Goal: Task Accomplishment & Management: Manage account settings

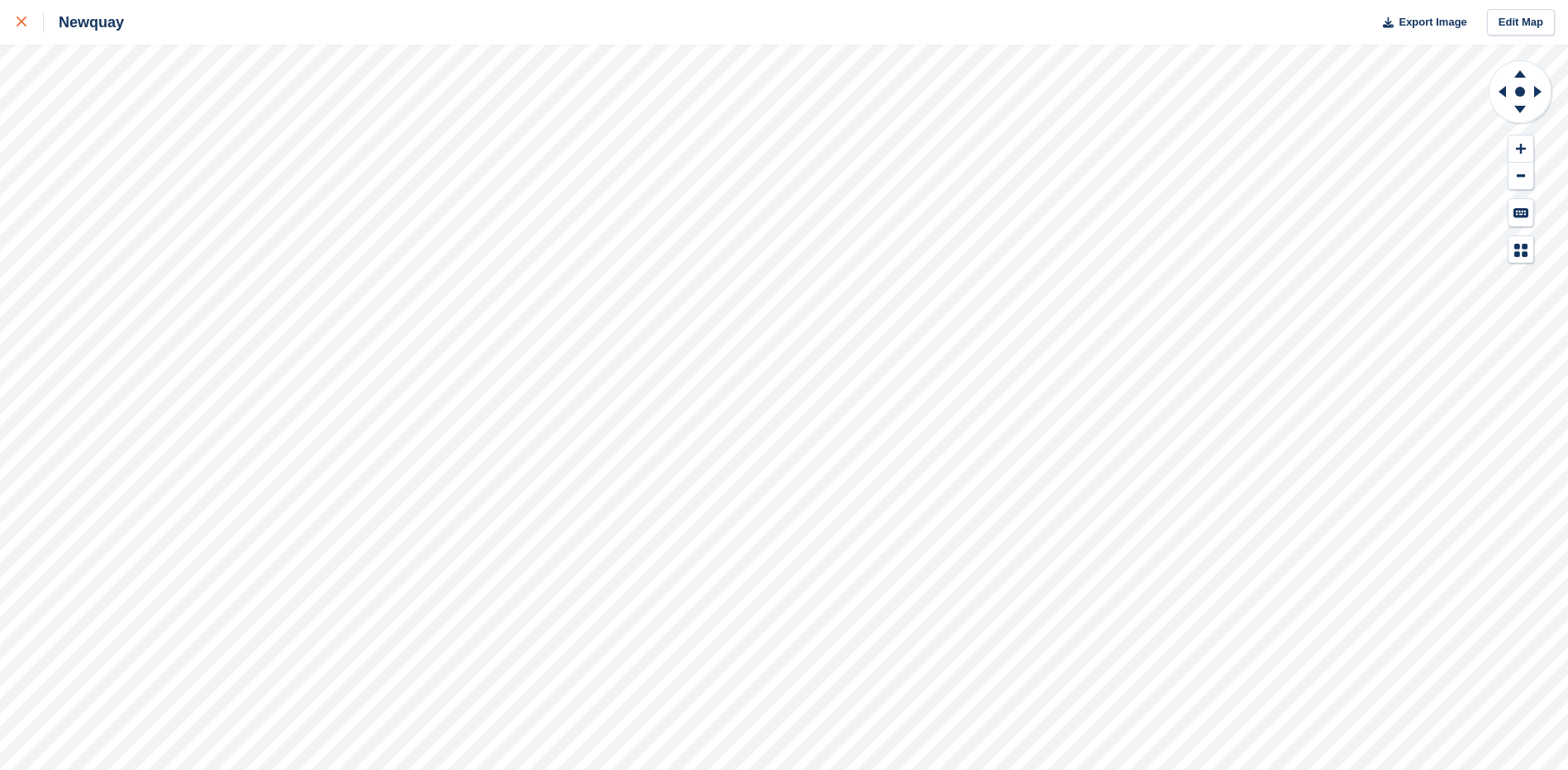
click at [16, 23] on icon at bounding box center [21, 21] width 10 height 10
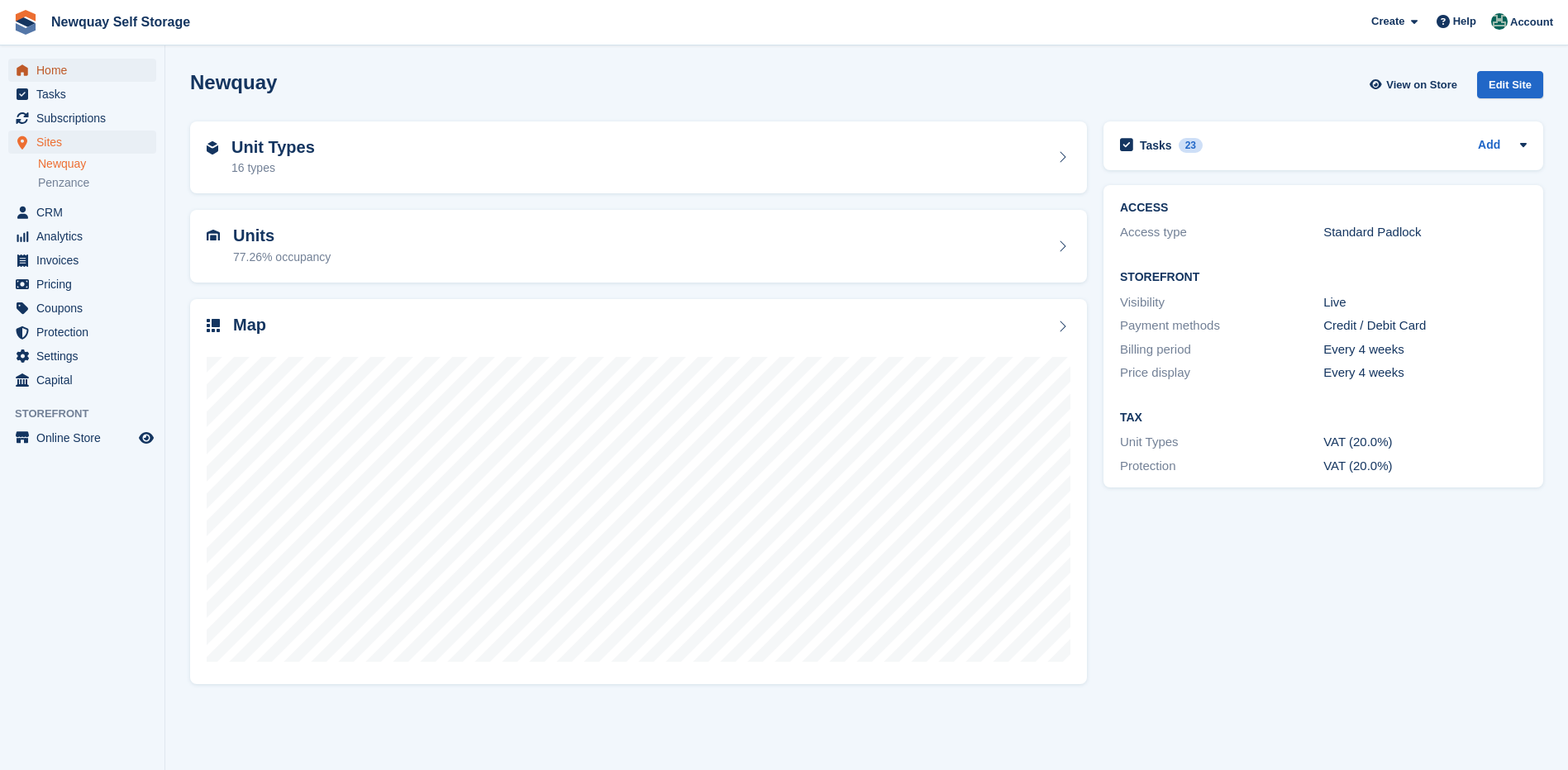
click at [52, 72] on span "Home" at bounding box center [86, 70] width 99 height 23
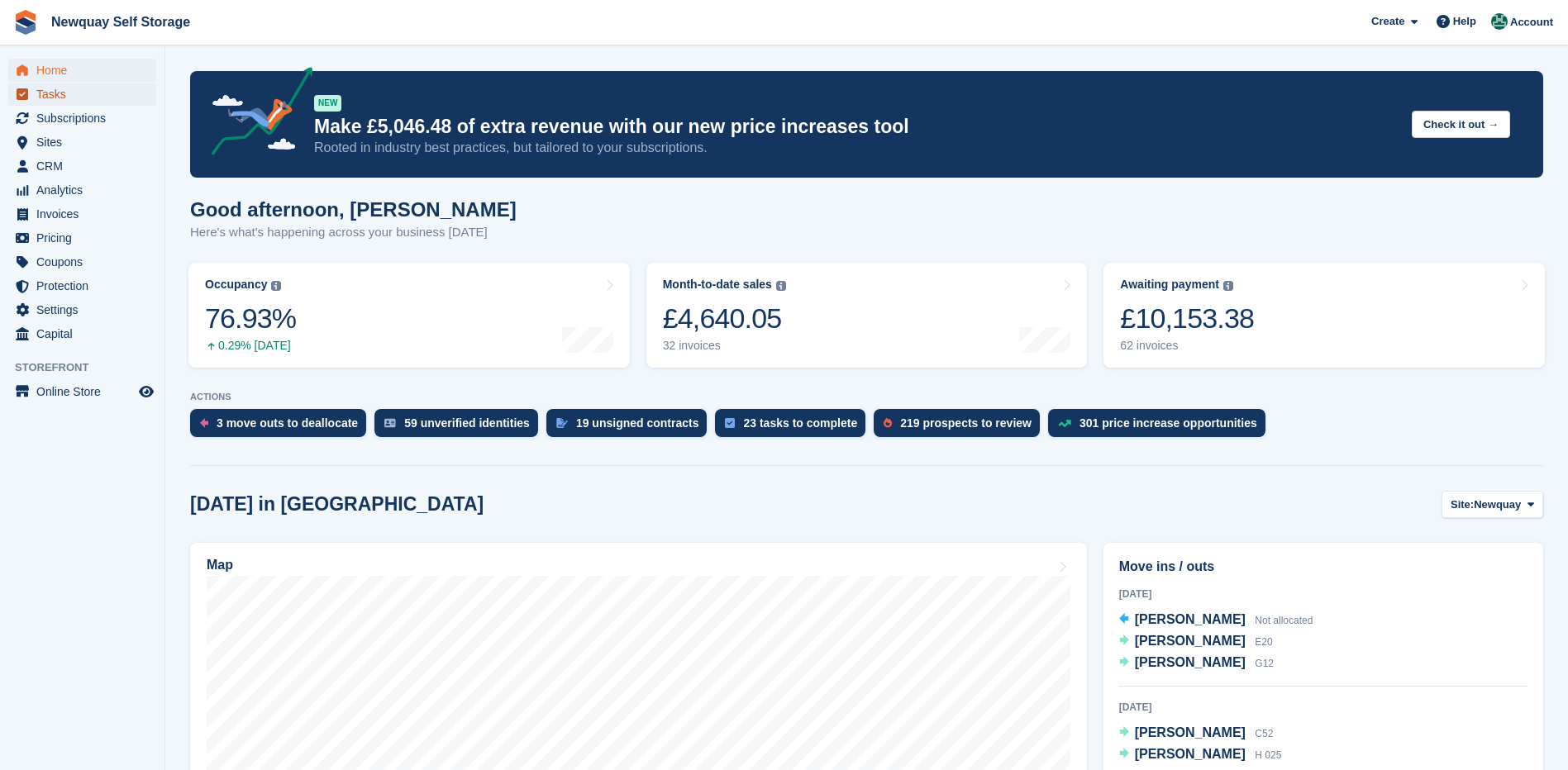
click at [65, 93] on span "Tasks" at bounding box center [86, 94] width 99 height 23
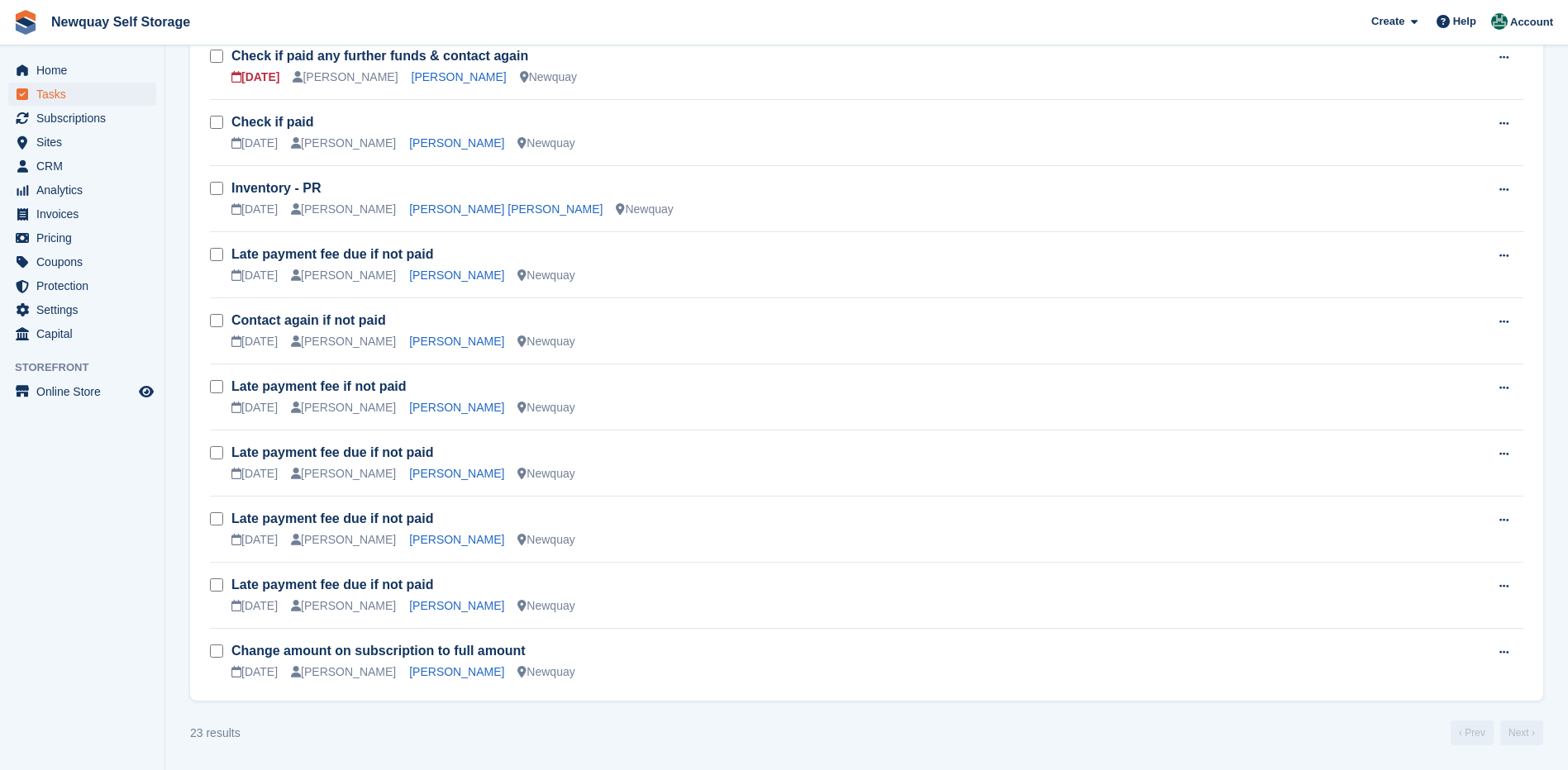
scroll to position [1087, 0]
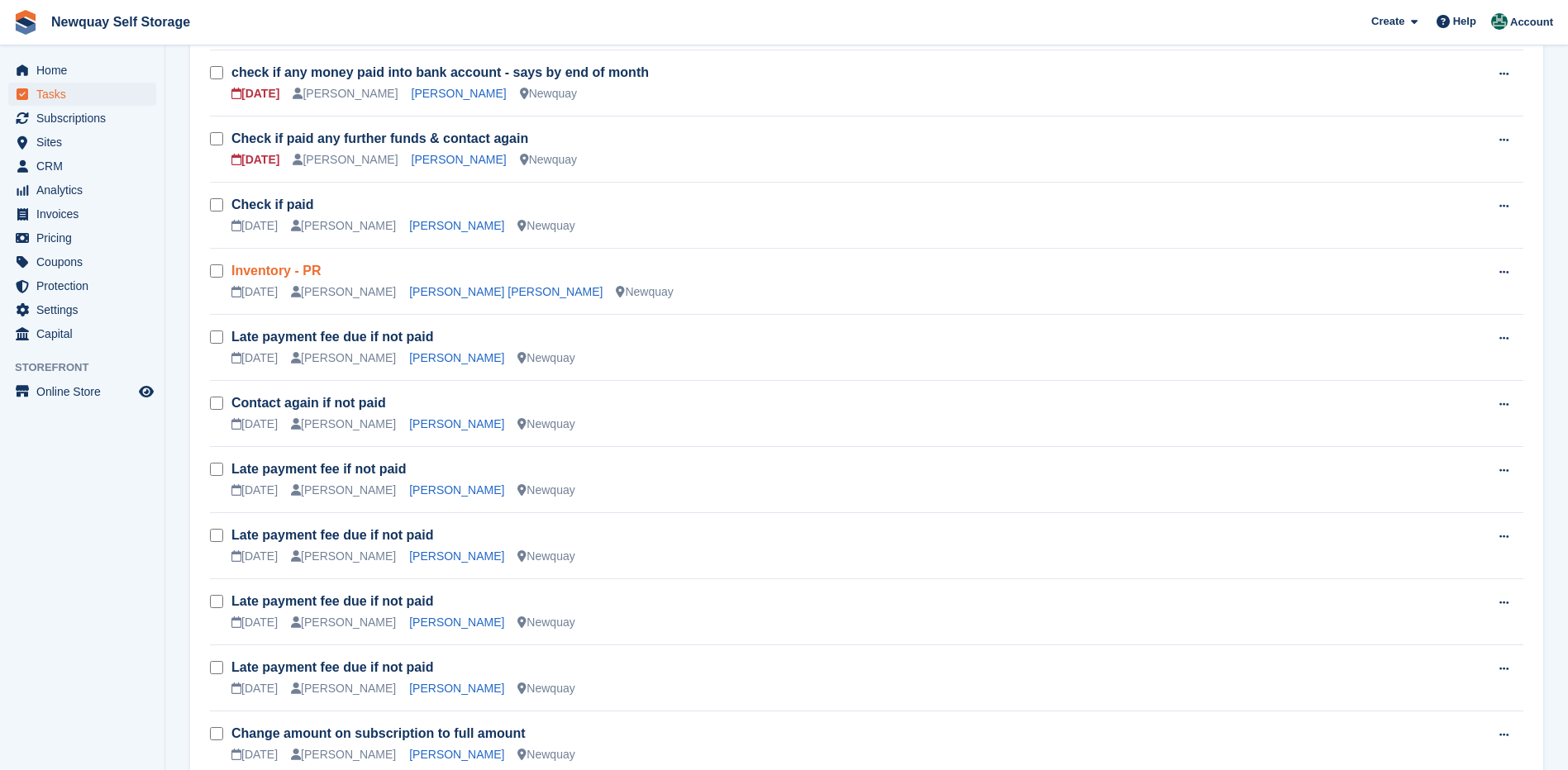
click at [293, 268] on link "Inventory - PR" at bounding box center [275, 271] width 89 height 14
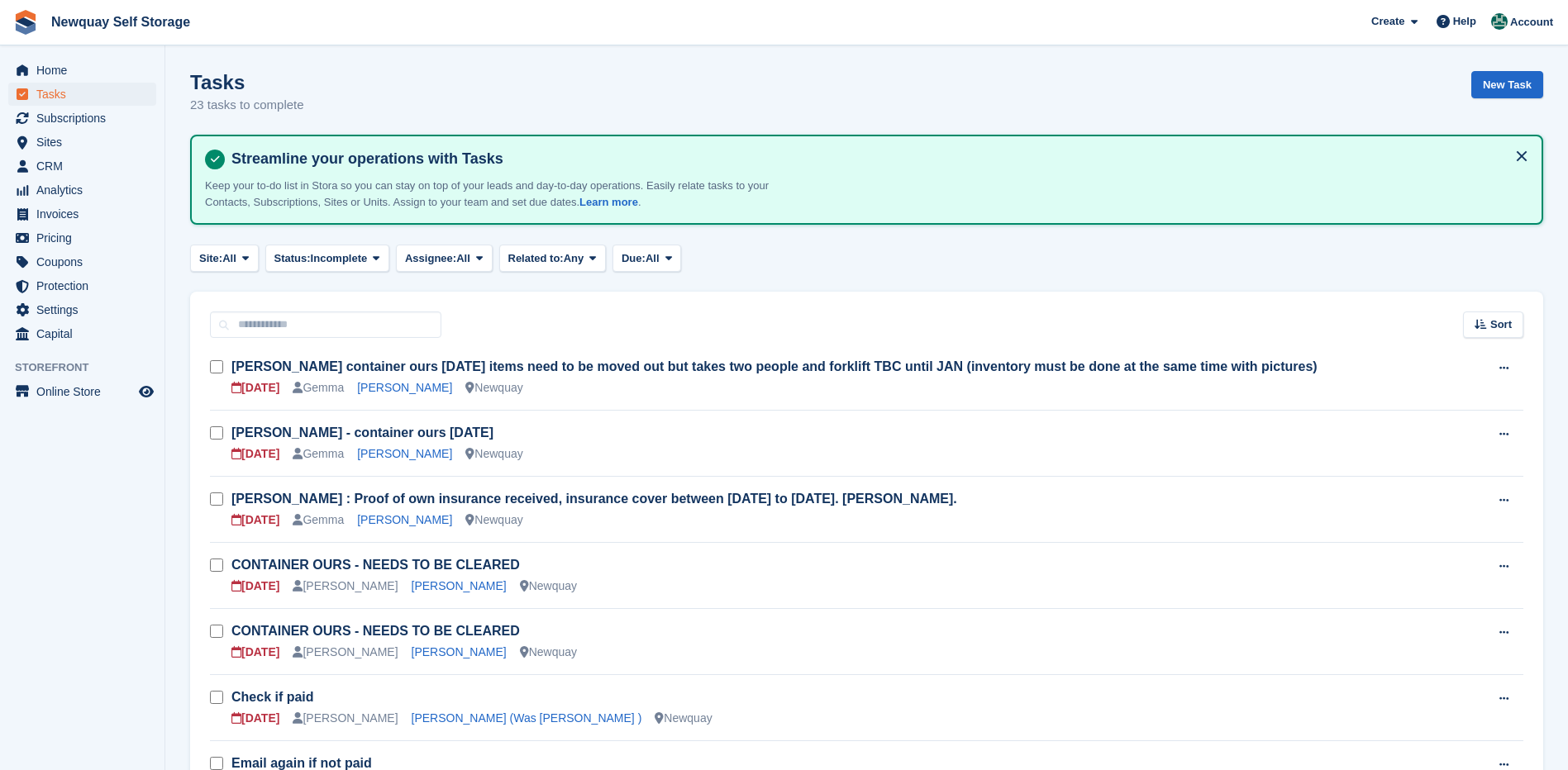
scroll to position [1087, 0]
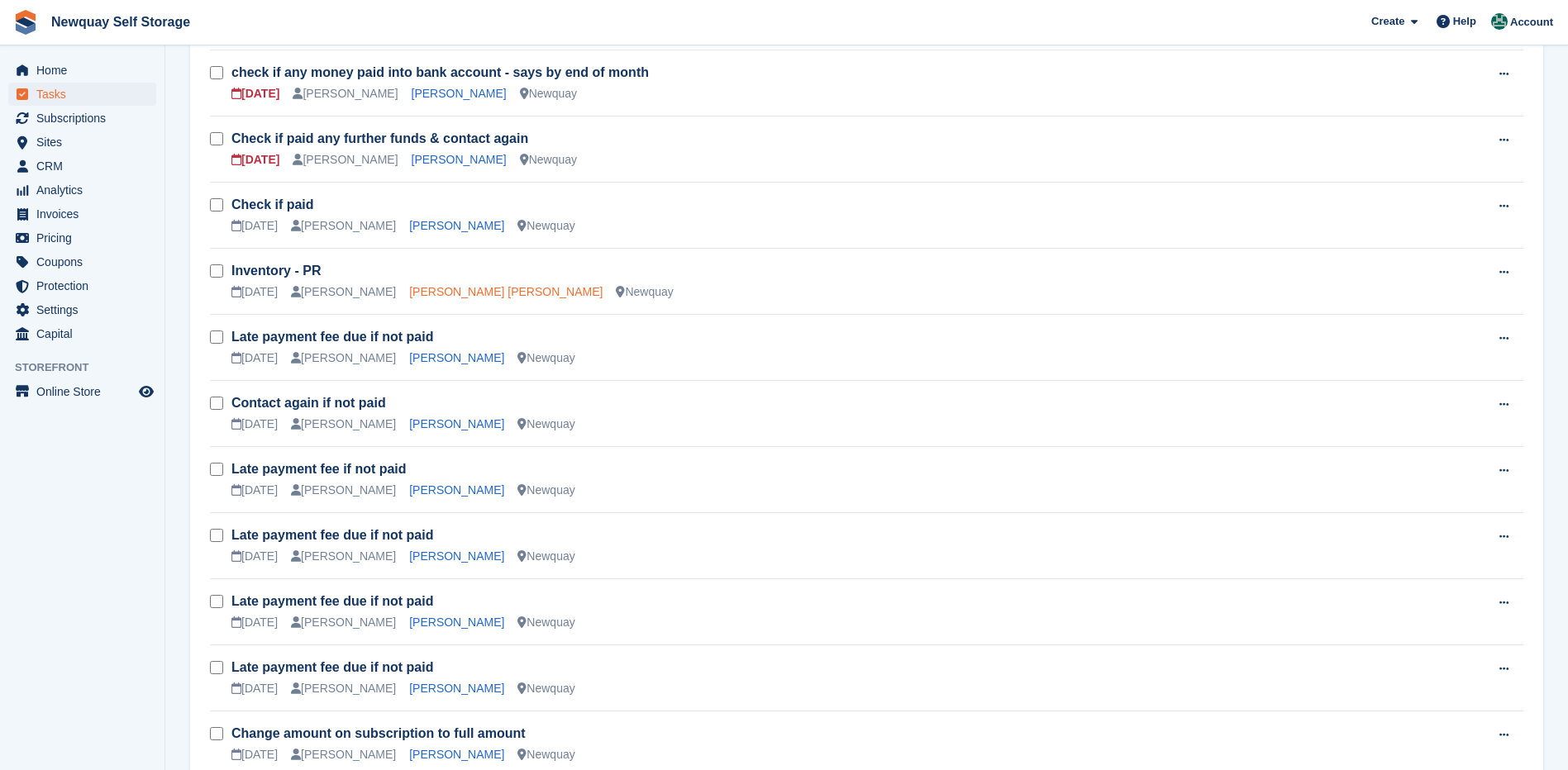
click at [429, 288] on link "[PERSON_NAME] [PERSON_NAME]" at bounding box center [506, 291] width 194 height 13
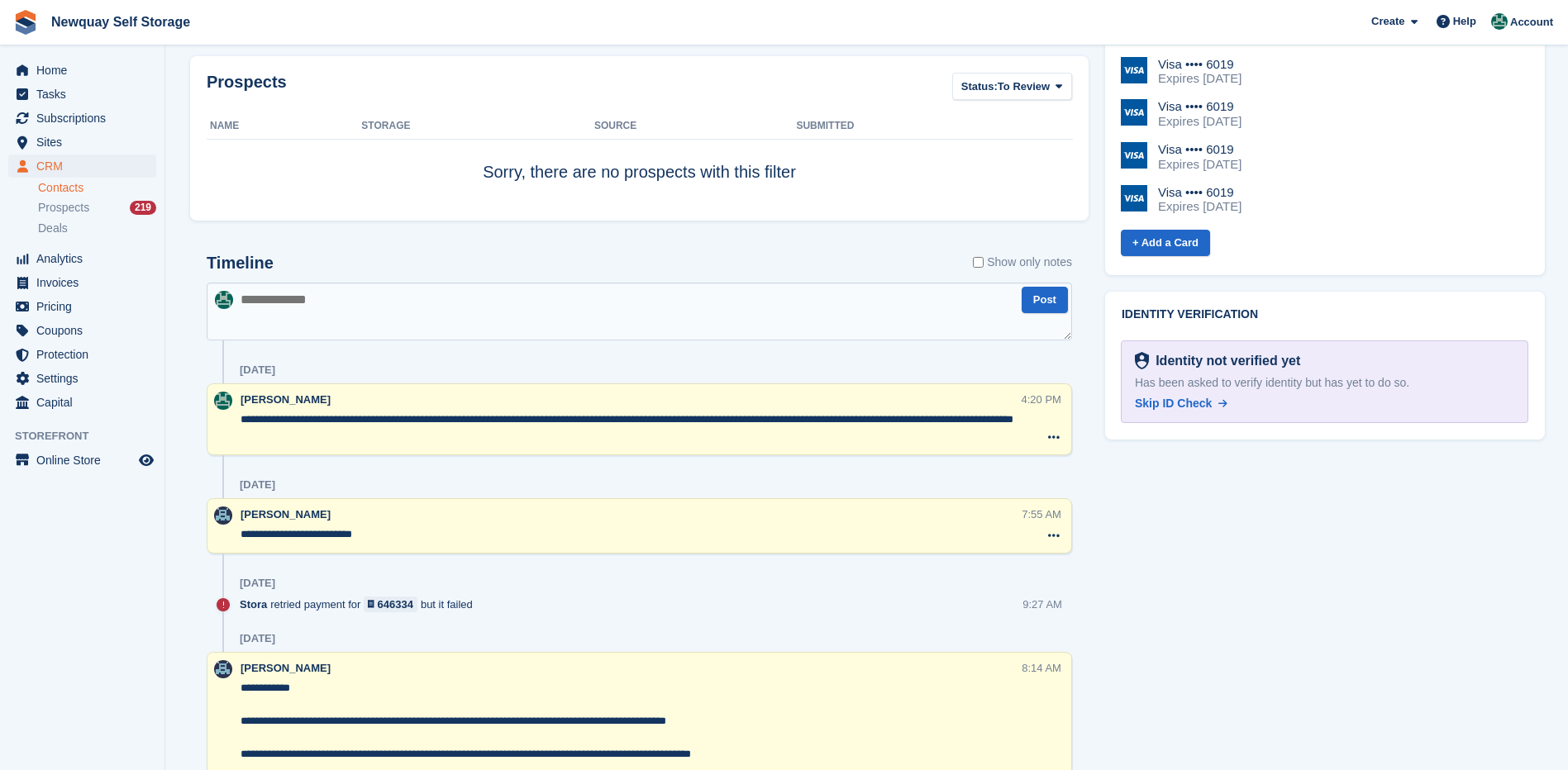
scroll to position [826, 0]
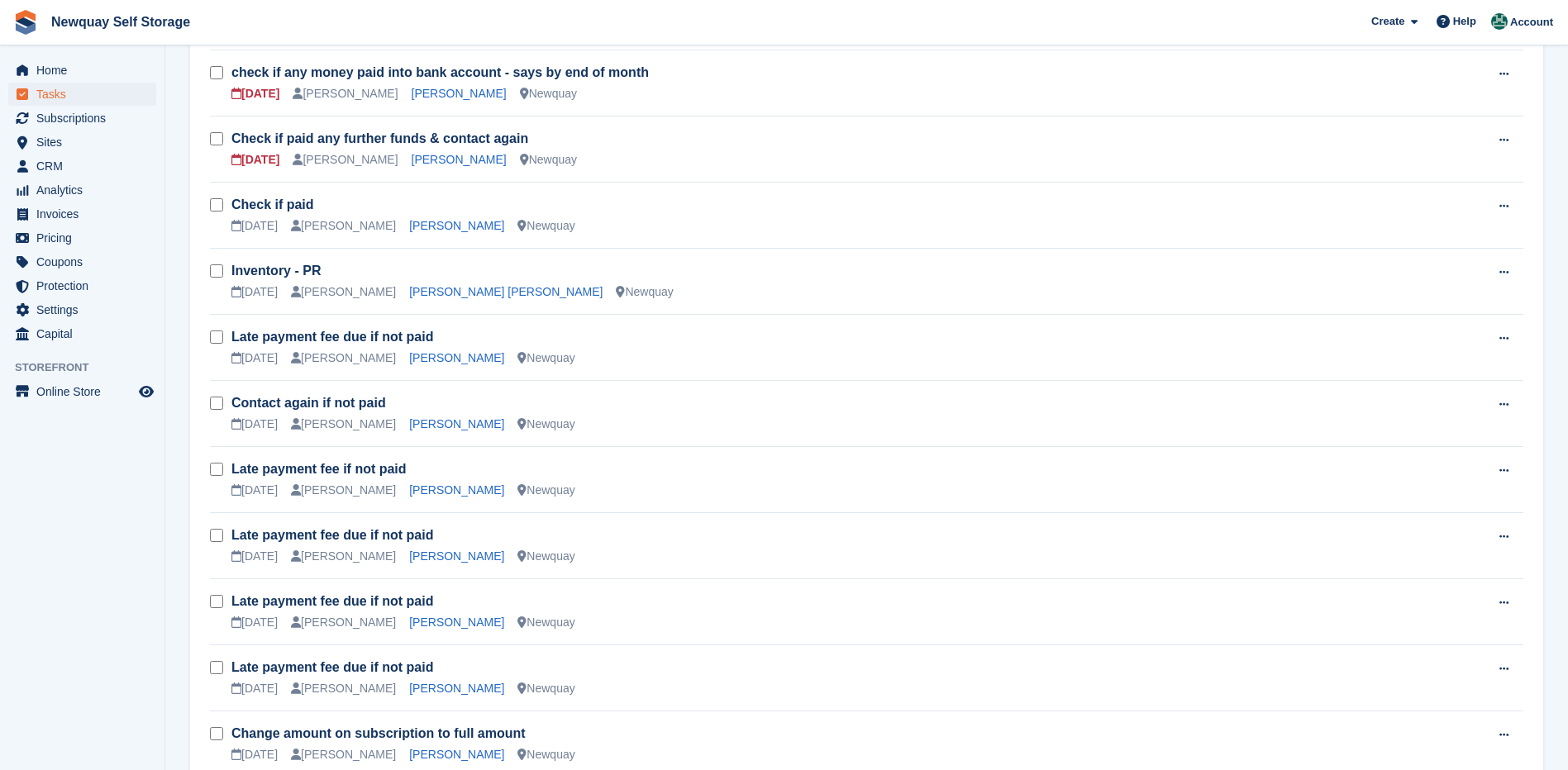
scroll to position [1005, 0]
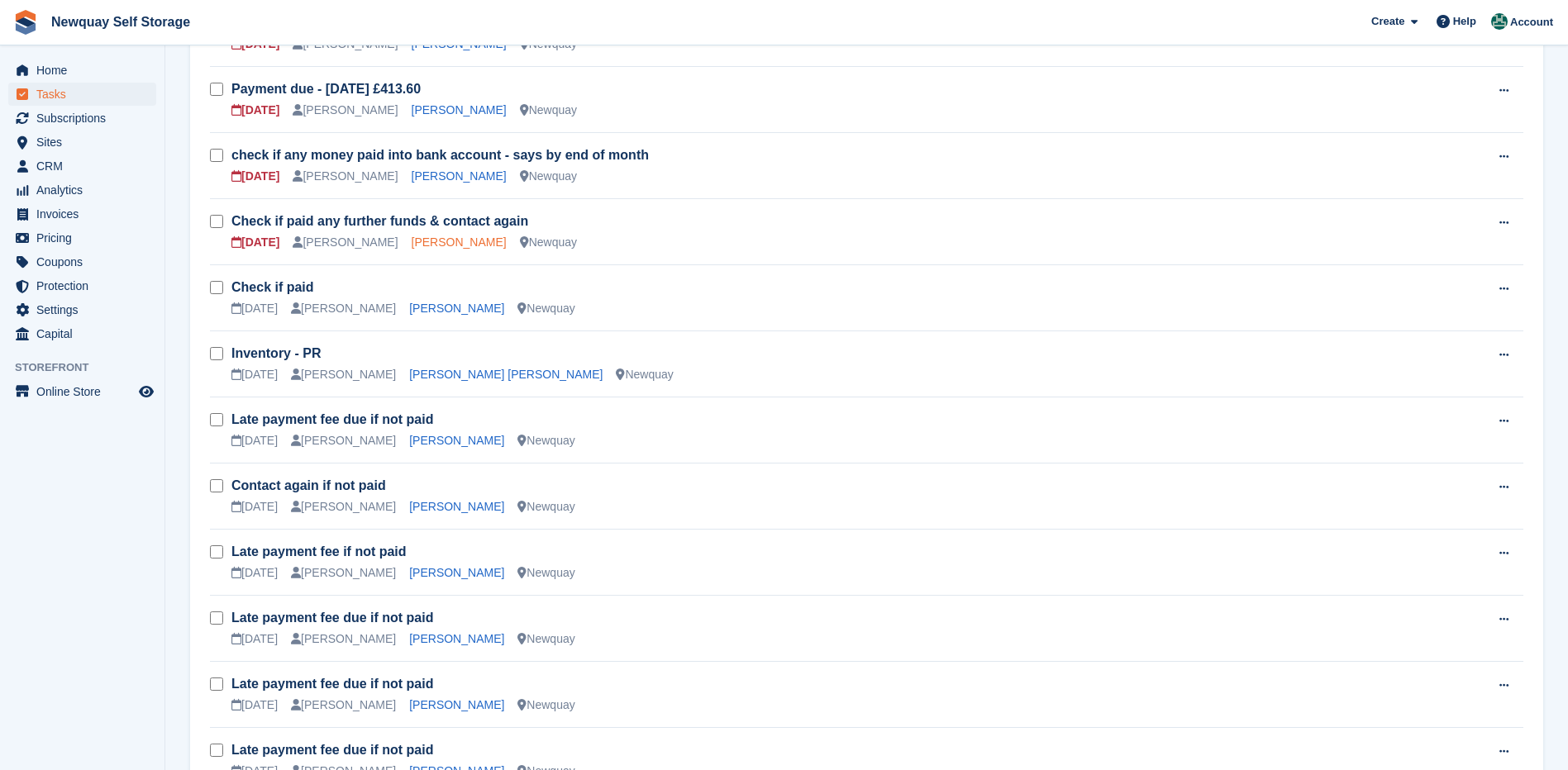
click at [419, 243] on link "[PERSON_NAME]" at bounding box center [459, 242] width 95 height 13
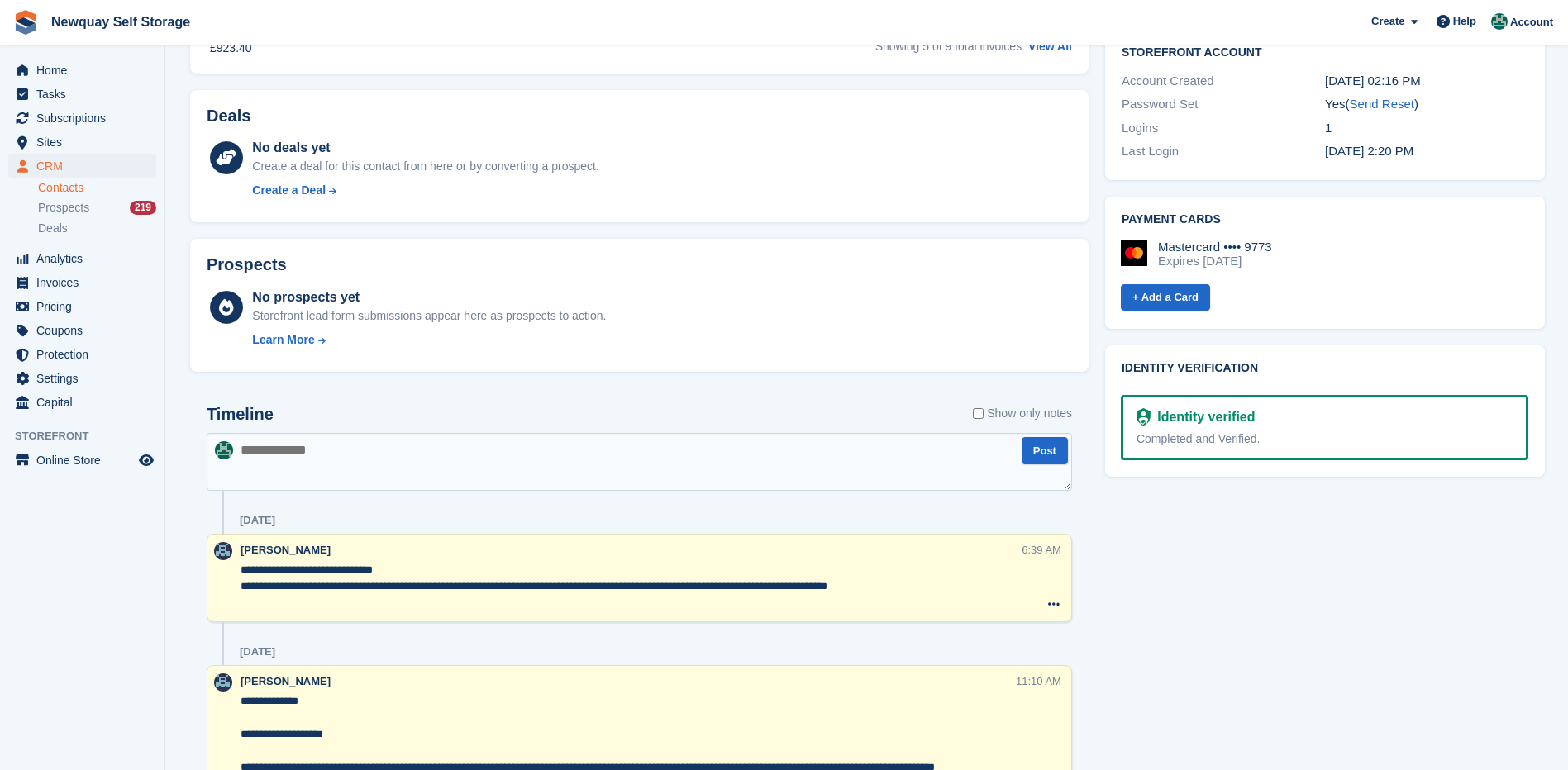
scroll to position [661, 0]
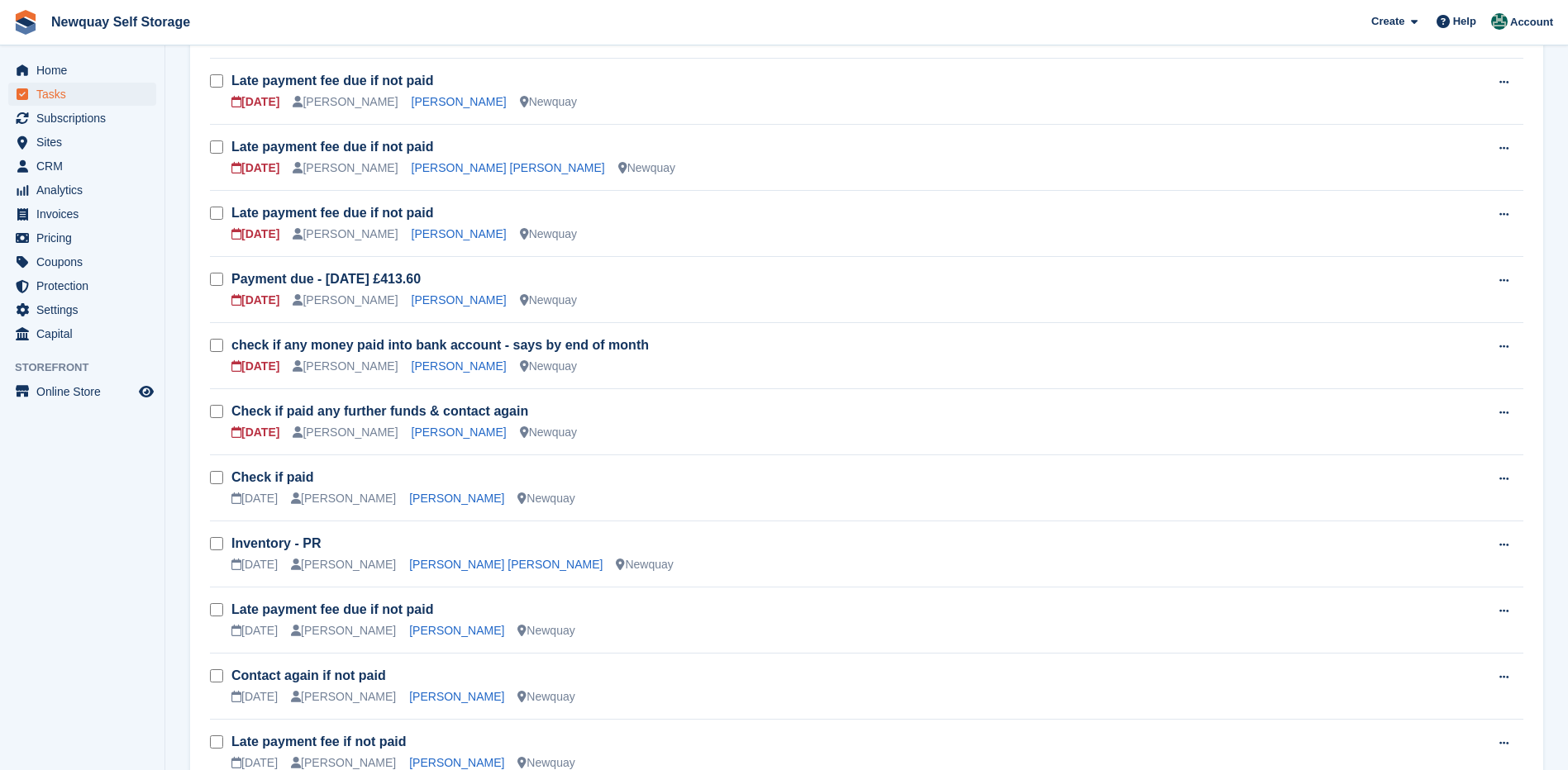
scroll to position [426, 0]
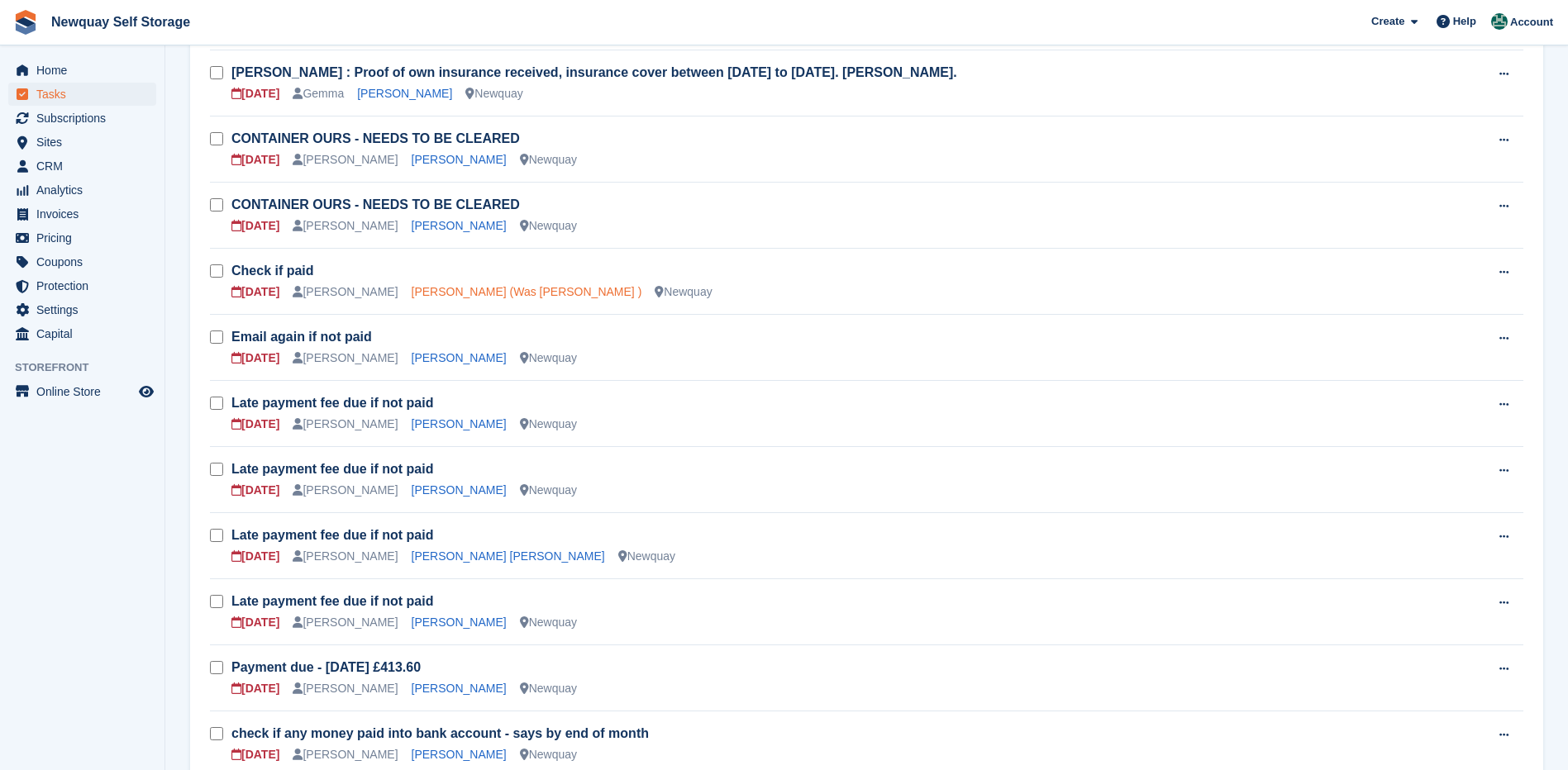
click at [446, 285] on link "[PERSON_NAME] (Was [PERSON_NAME] )" at bounding box center [527, 291] width 230 height 13
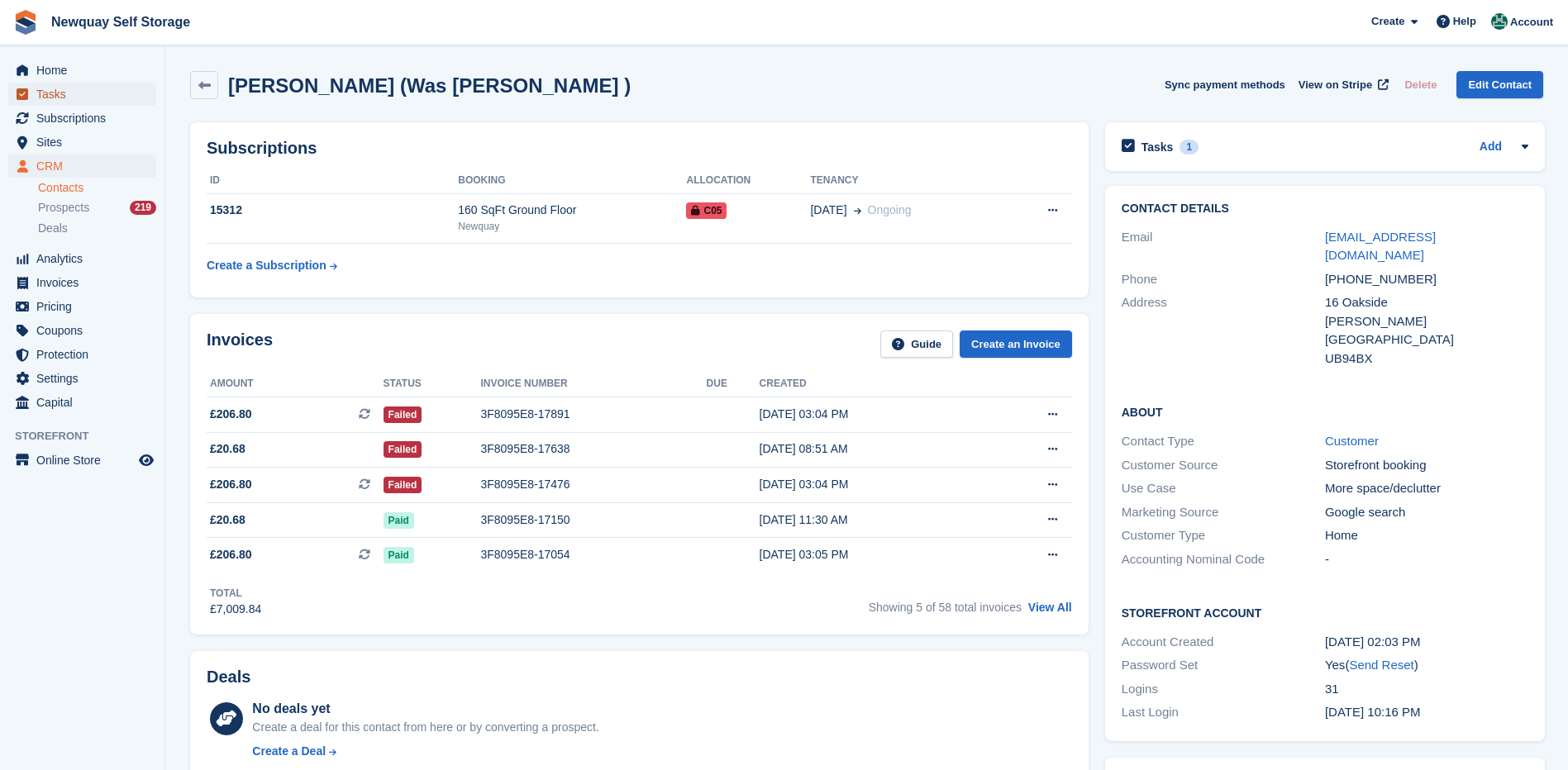
click at [53, 99] on span "Tasks" at bounding box center [86, 94] width 99 height 23
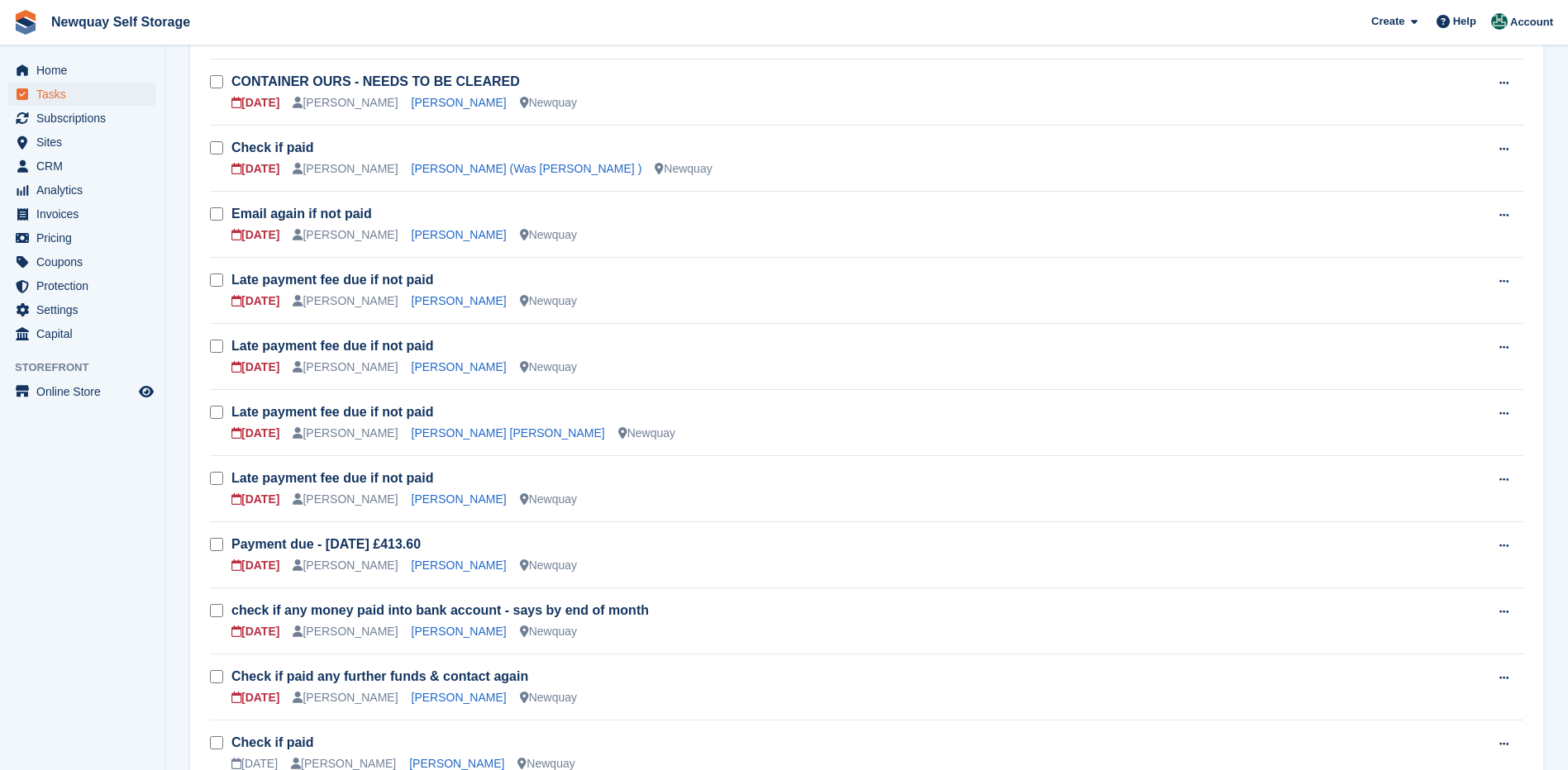
scroll to position [578, 0]
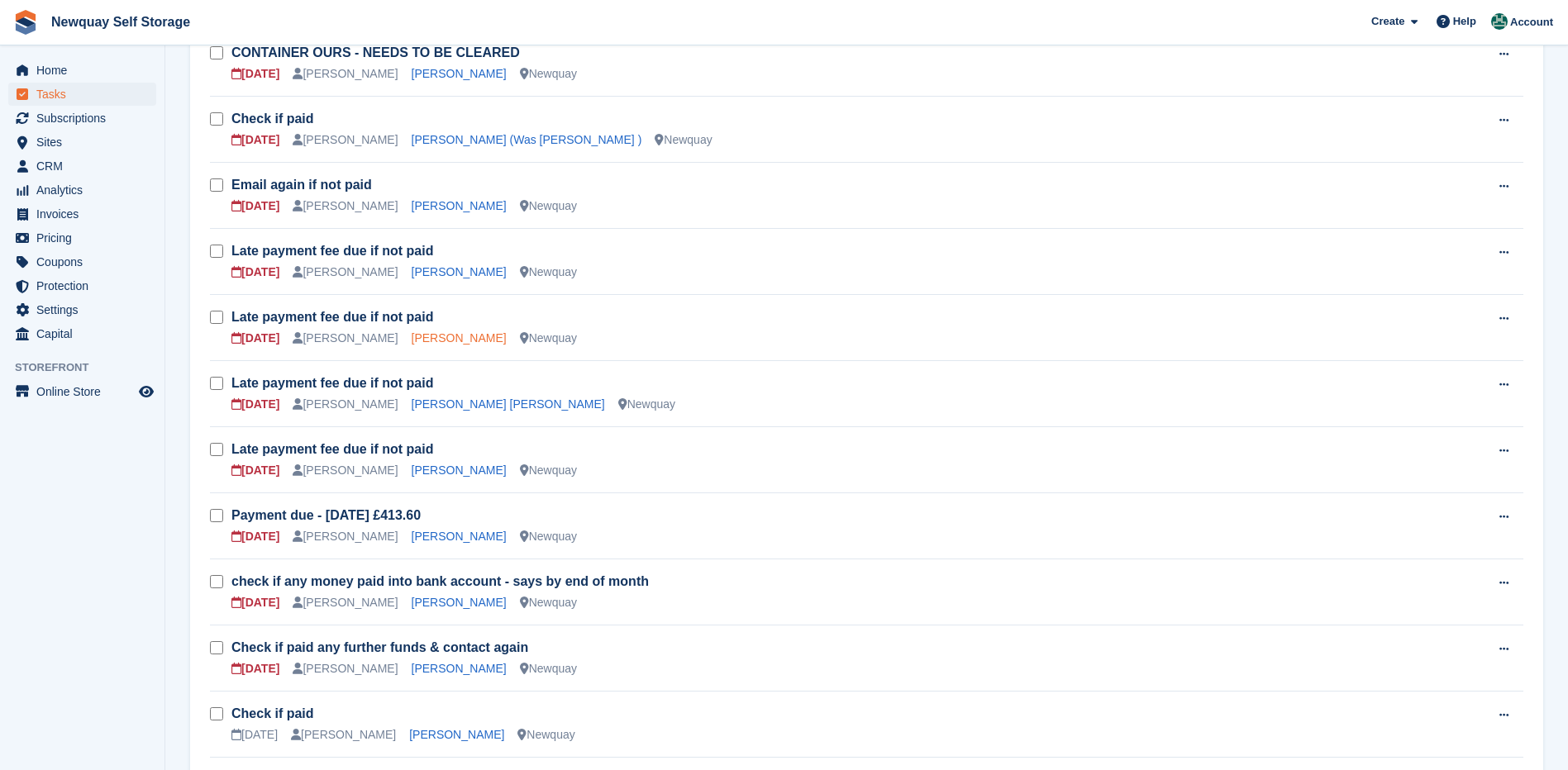
click at [450, 338] on link "[PERSON_NAME]" at bounding box center [459, 337] width 95 height 13
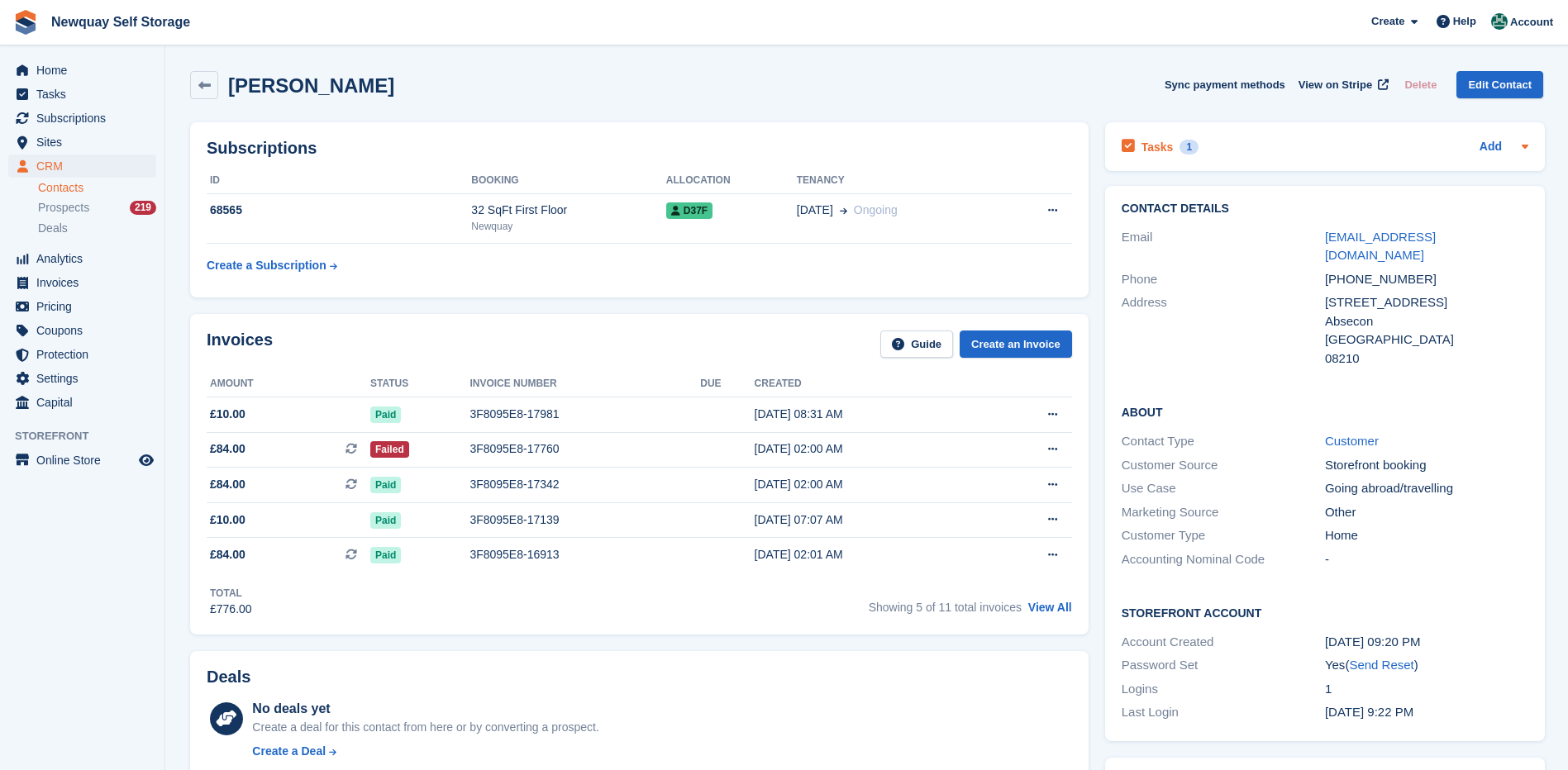
click at [1152, 148] on h2 "Tasks" at bounding box center [1158, 147] width 32 height 15
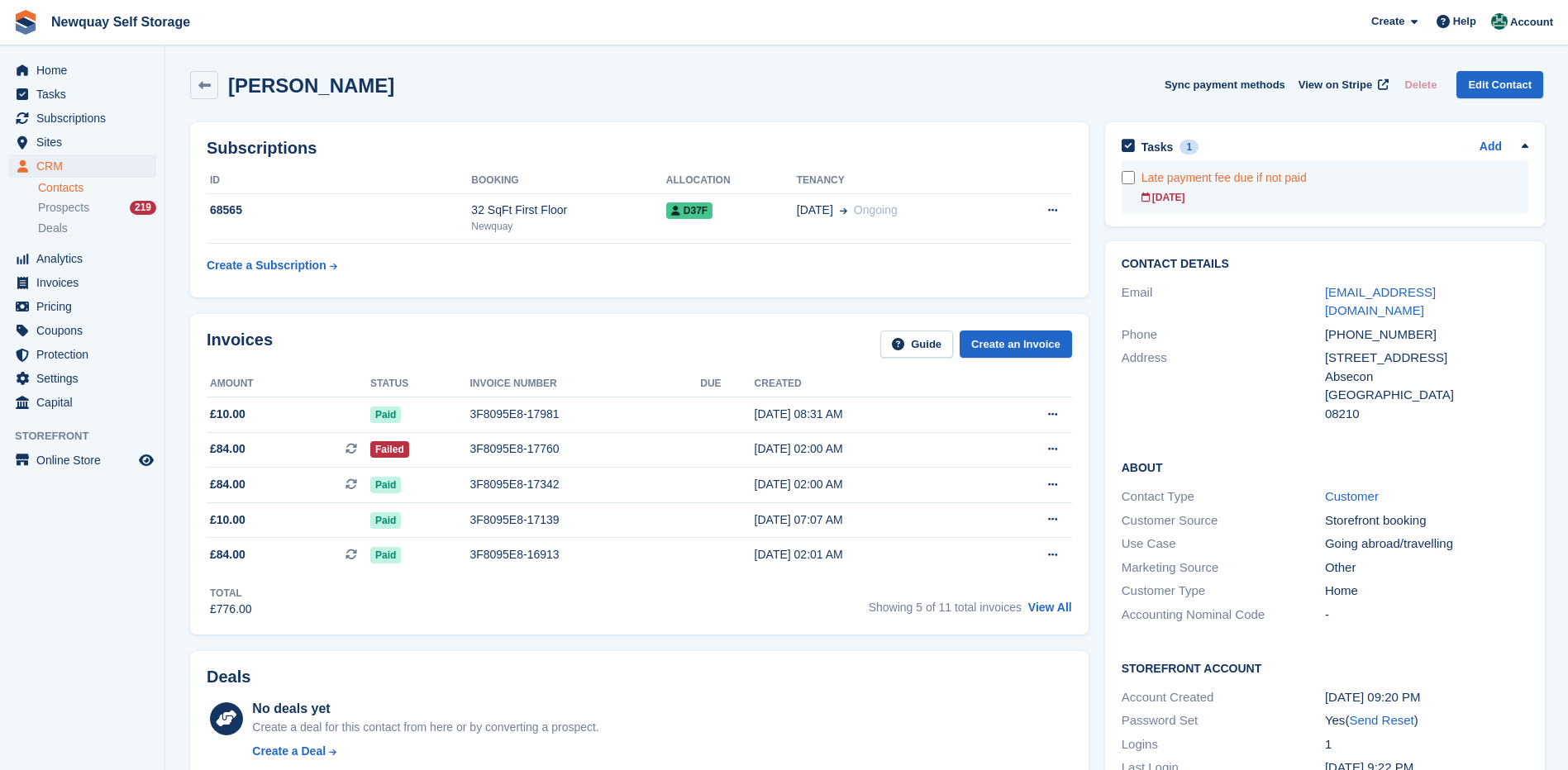
click at [1170, 184] on div "Late payment fee due if not paid" at bounding box center [1335, 177] width 387 height 17
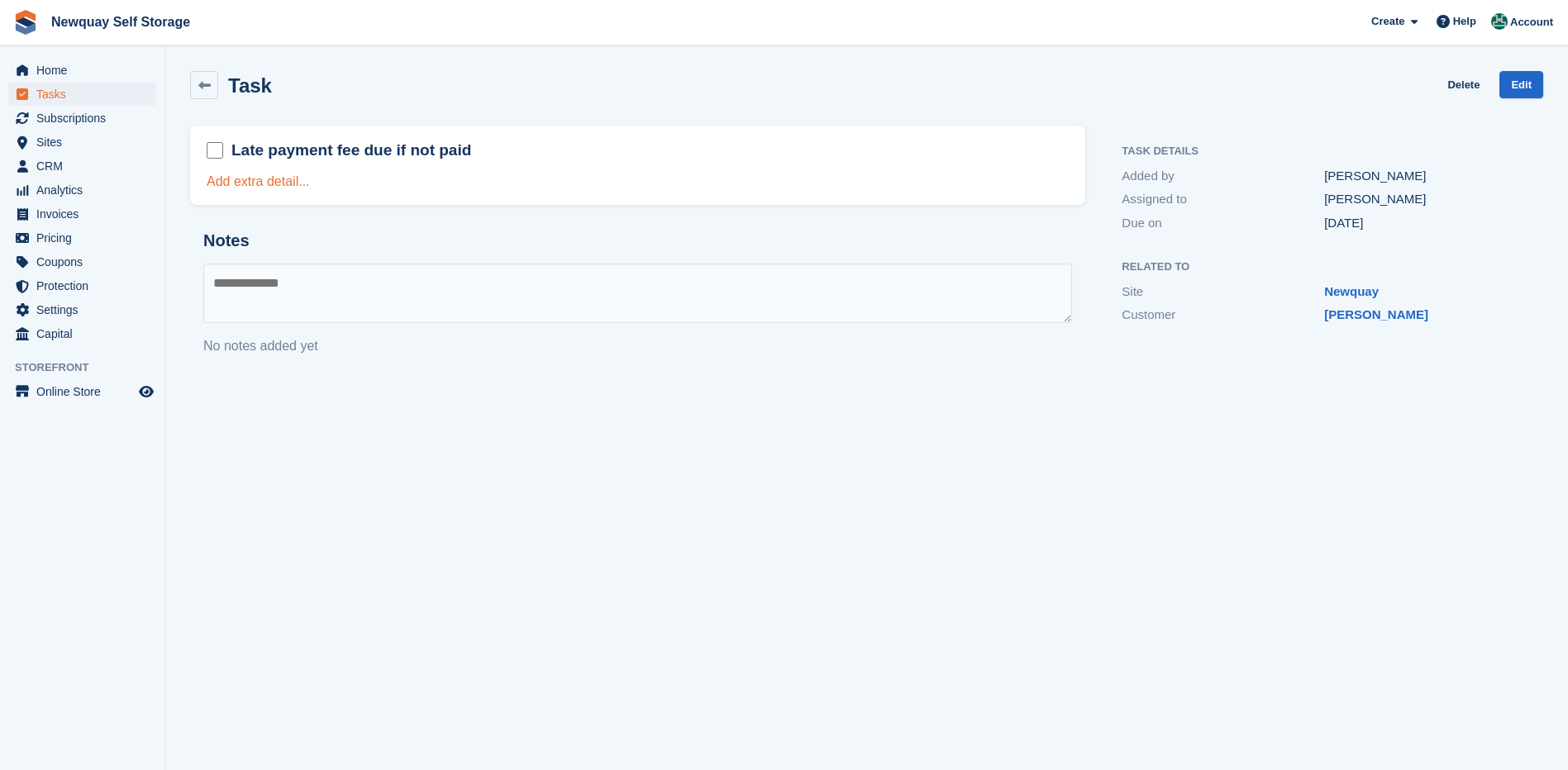
click at [241, 180] on link "Add extra detail..." at bounding box center [258, 182] width 104 height 14
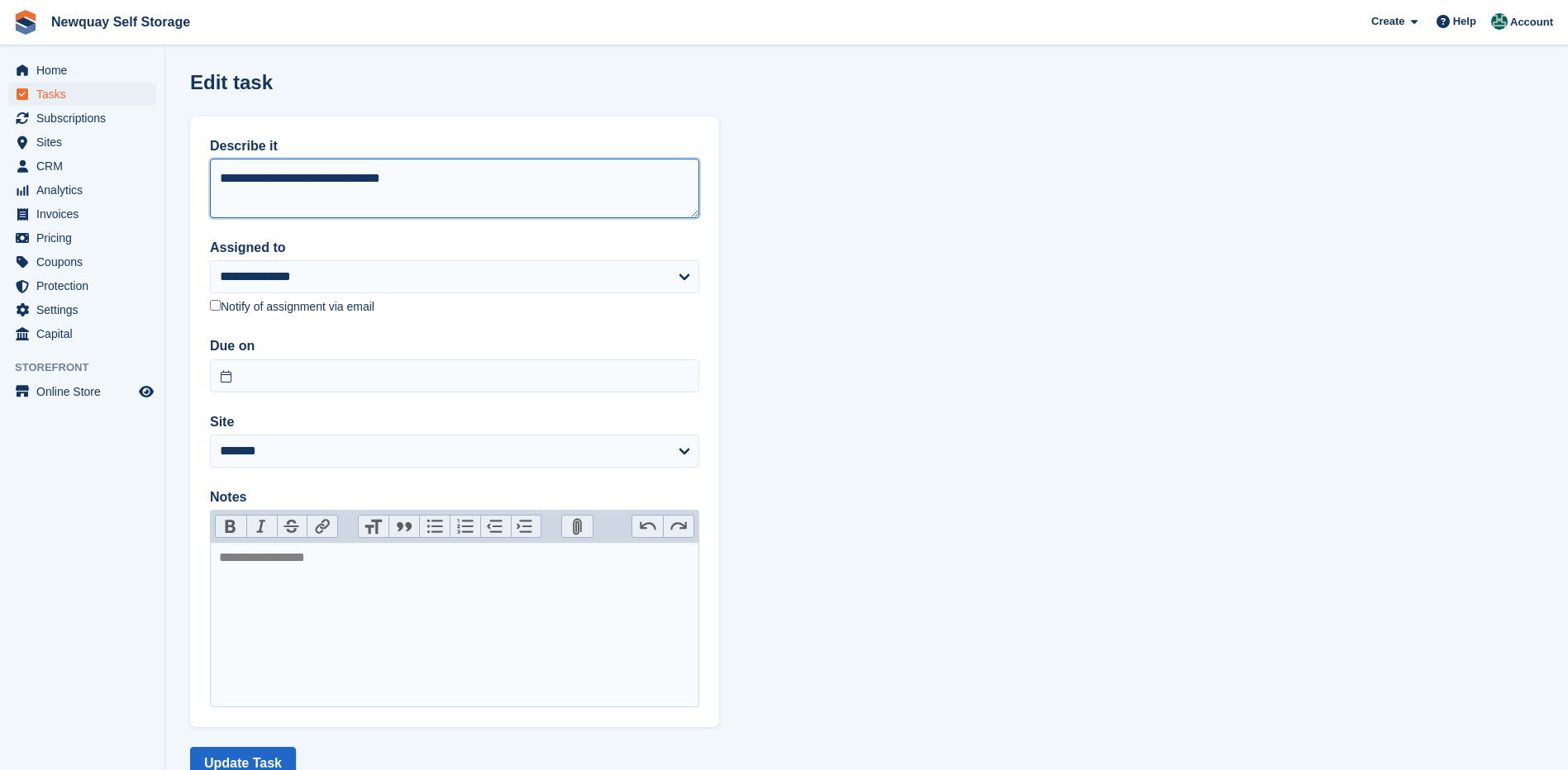
drag, startPoint x: 491, startPoint y: 178, endPoint x: 187, endPoint y: 188, distance: 304.2
click at [187, 188] on section "**********" at bounding box center [867, 412] width 1402 height 824
type textarea "*"
type textarea "**********"
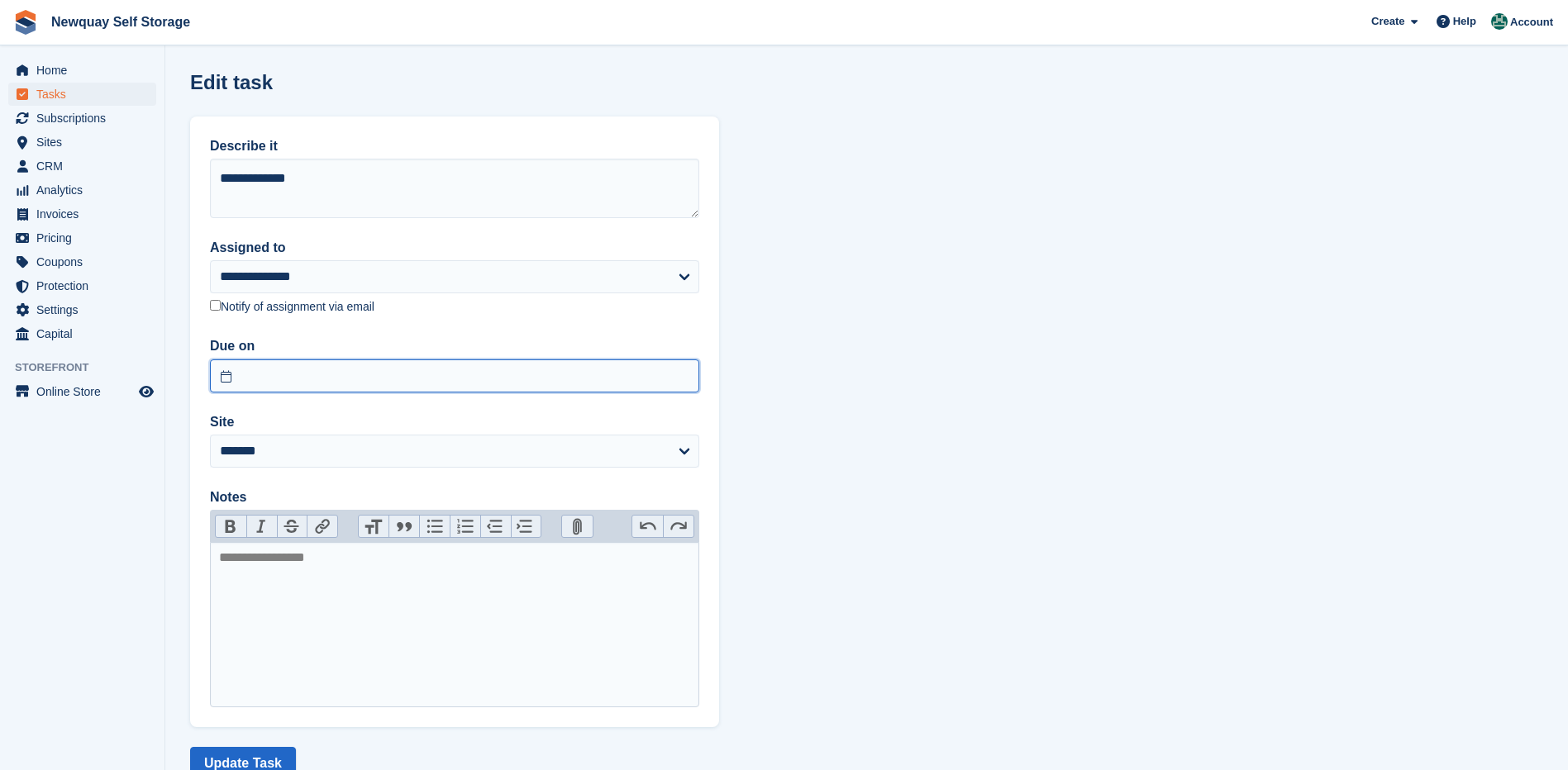
click at [326, 389] on body "Newquay Self Storage Create Subscription Invoice Contact Deal Discount Page Hel…" at bounding box center [784, 412] width 1568 height 824
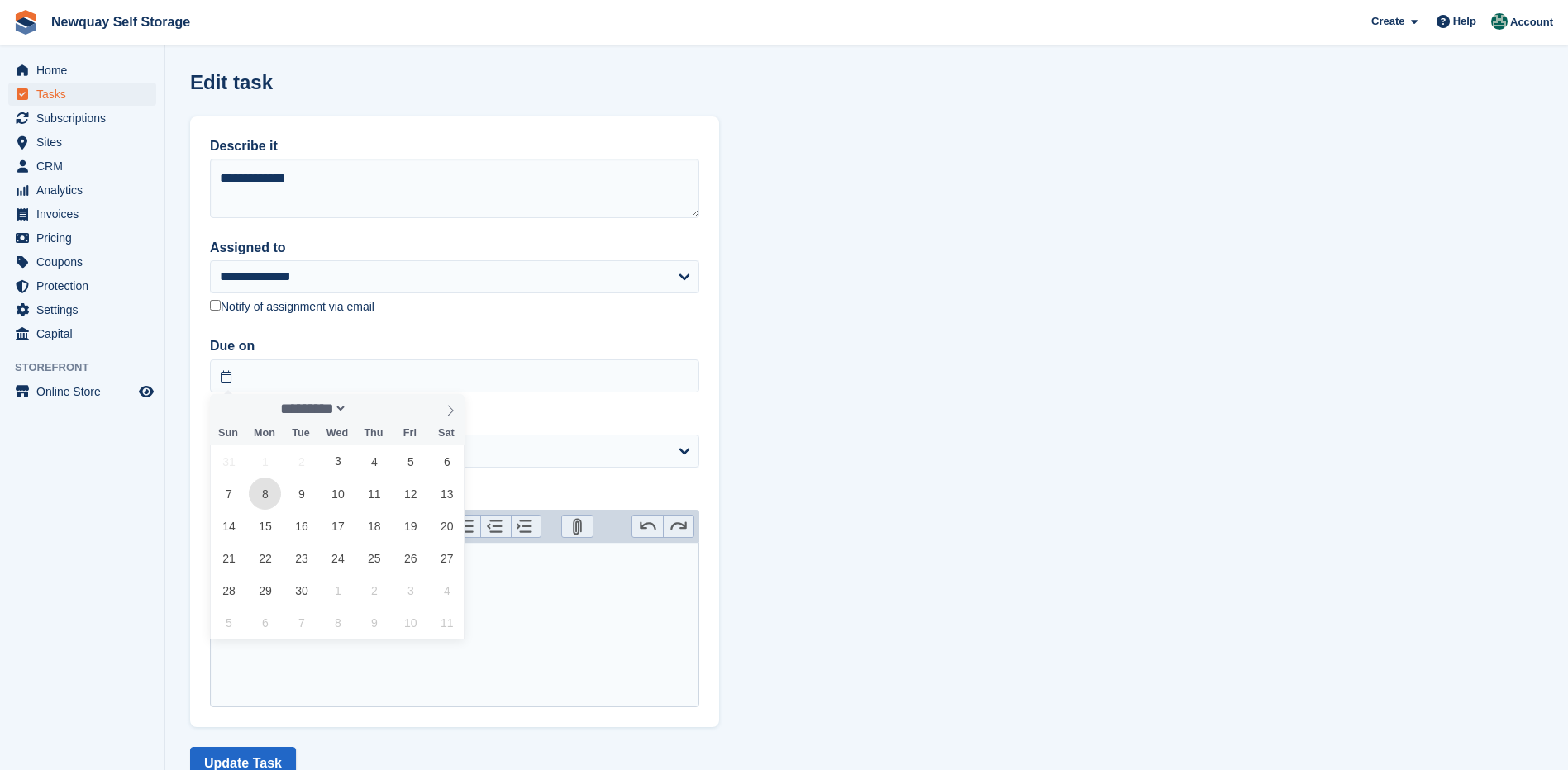
click at [266, 495] on span "8" at bounding box center [265, 494] width 32 height 32
type input "**********"
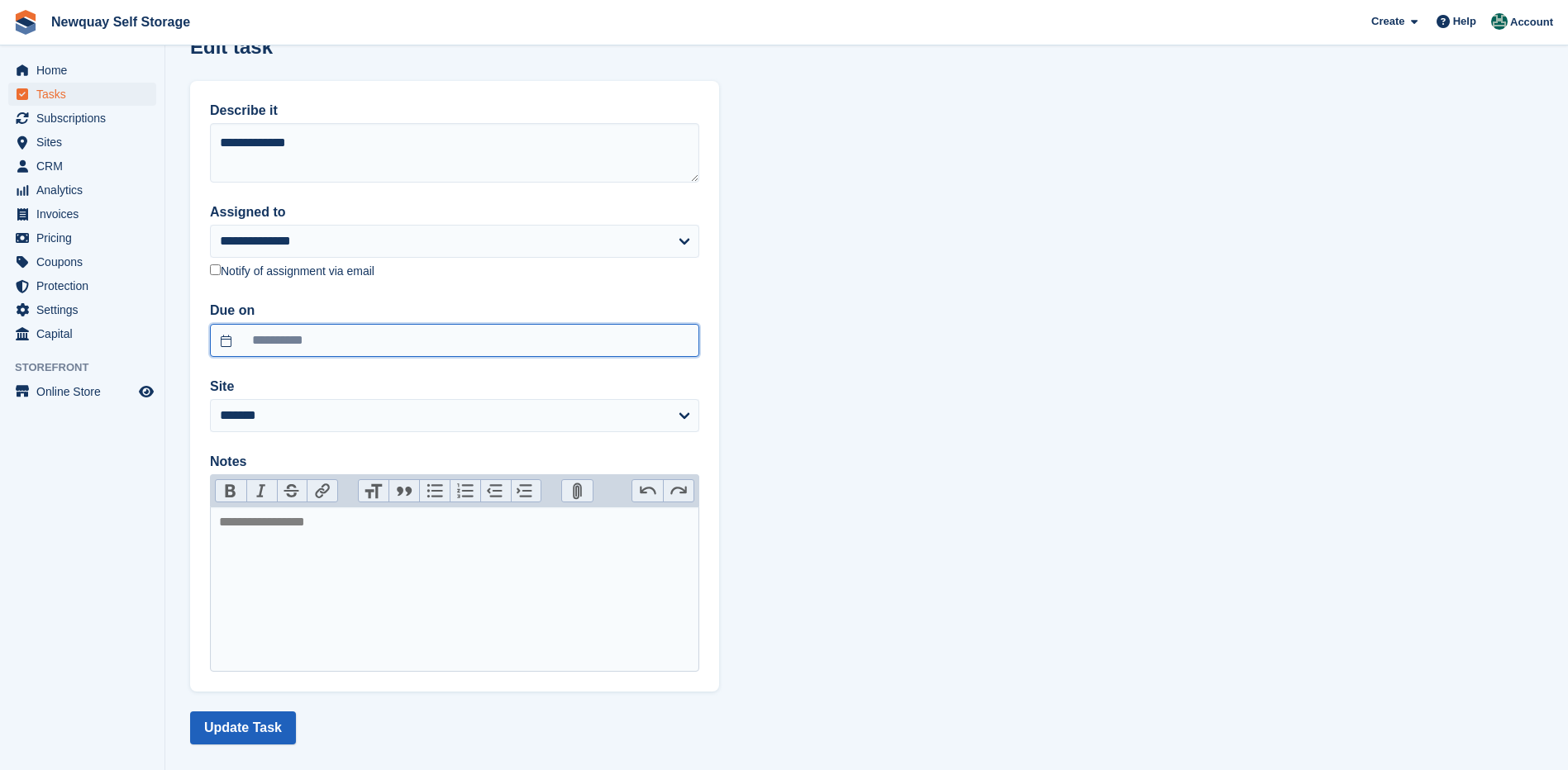
scroll to position [55, 0]
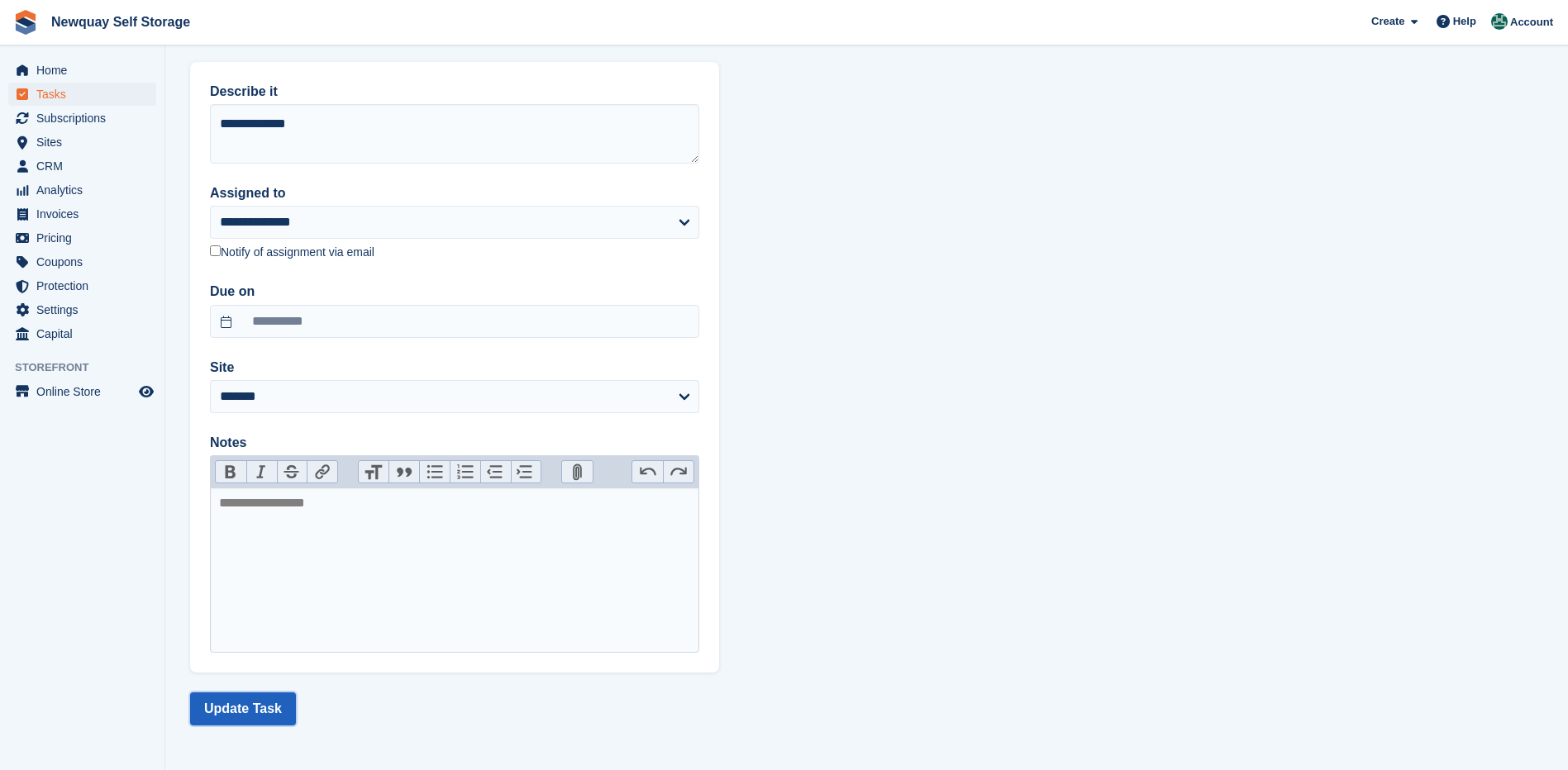
click at [219, 693] on button "Update Task" at bounding box center [243, 709] width 106 height 33
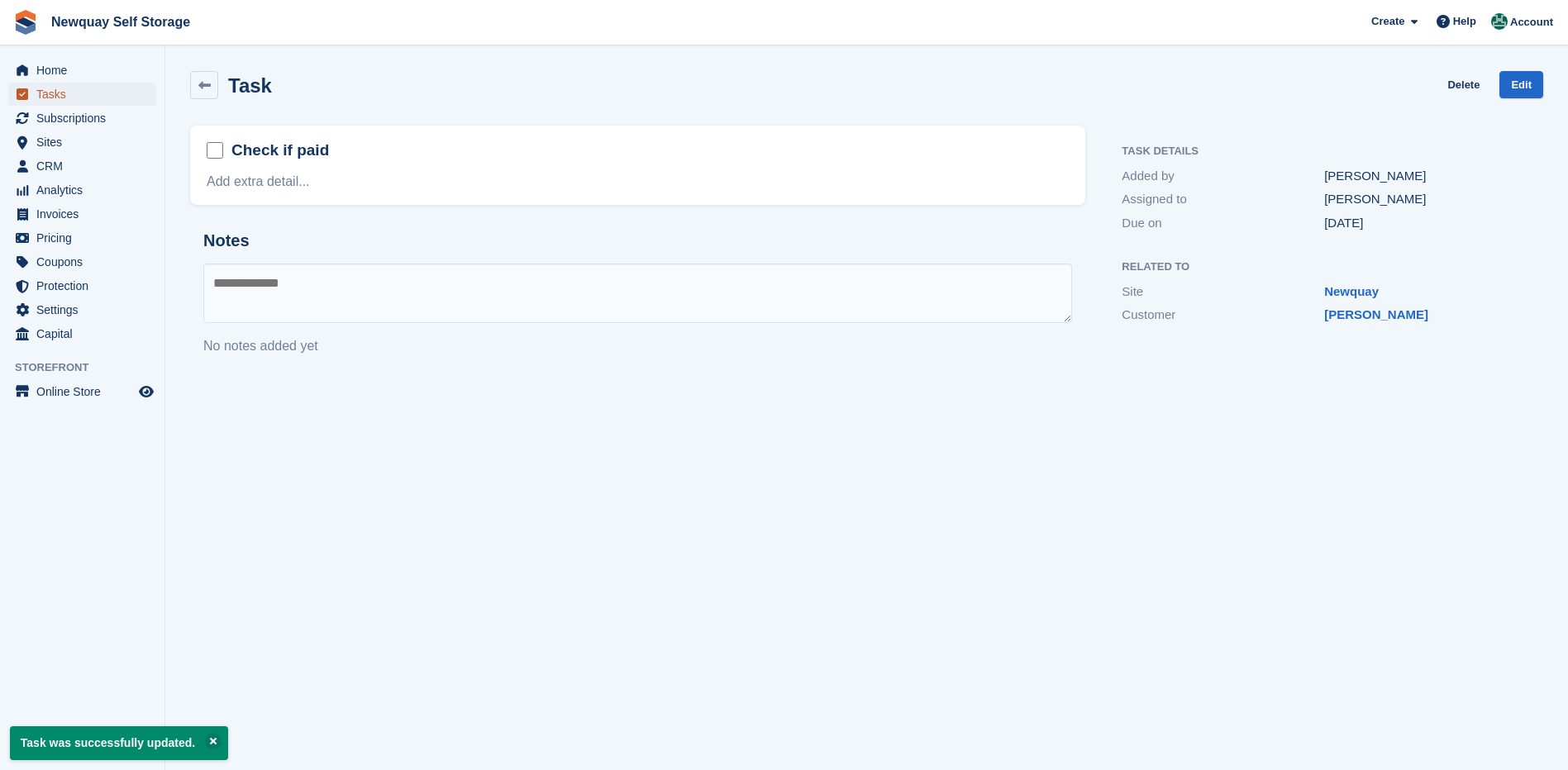
click at [66, 95] on span "Tasks" at bounding box center [86, 94] width 99 height 23
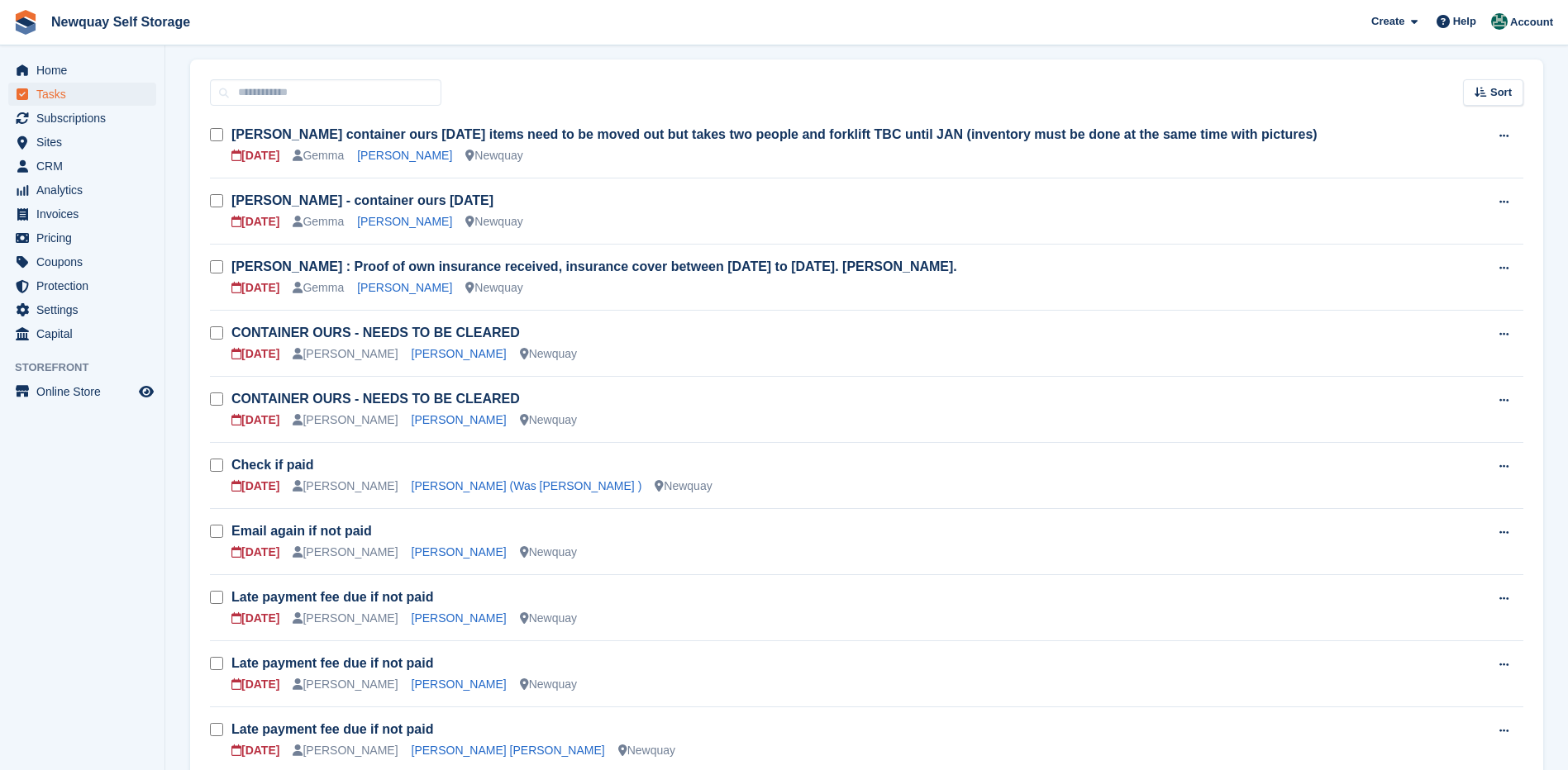
scroll to position [247, 0]
